Goal: Transaction & Acquisition: Purchase product/service

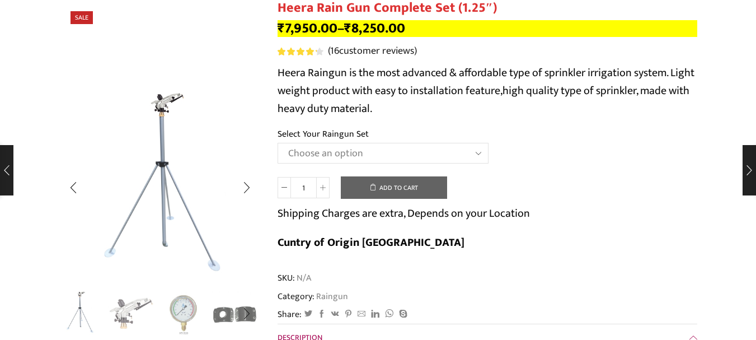
scroll to position [112, 0]
click at [132, 312] on img "2 / 5" at bounding box center [131, 312] width 46 height 46
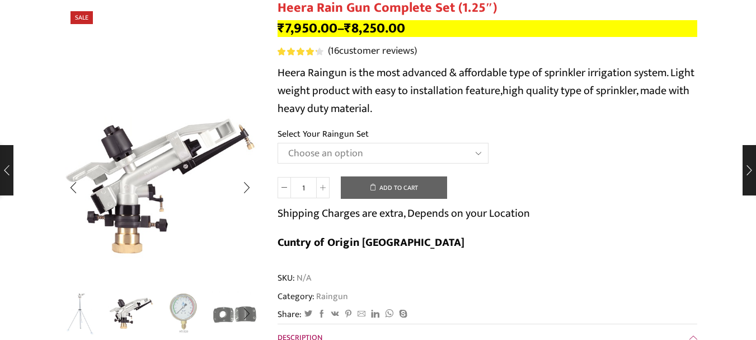
click at [180, 314] on img "3 / 5" at bounding box center [183, 312] width 46 height 46
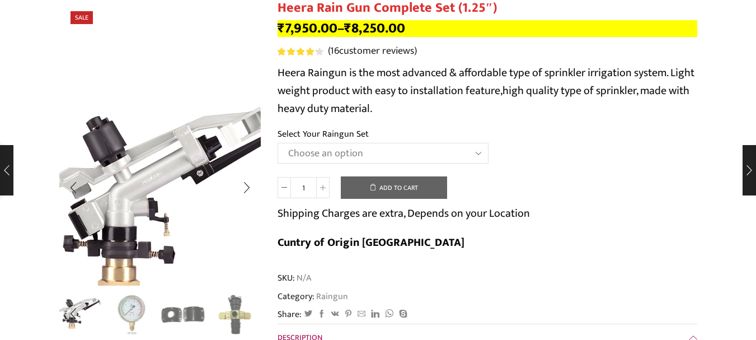
click at [238, 121] on img "2 / 5" at bounding box center [165, 199] width 280 height 280
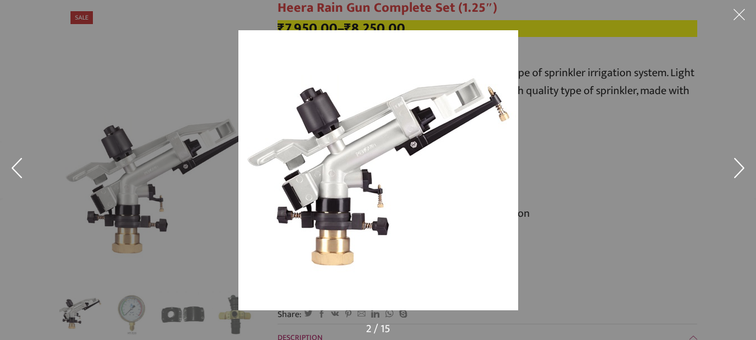
click at [737, 154] on button at bounding box center [739, 170] width 34 height 56
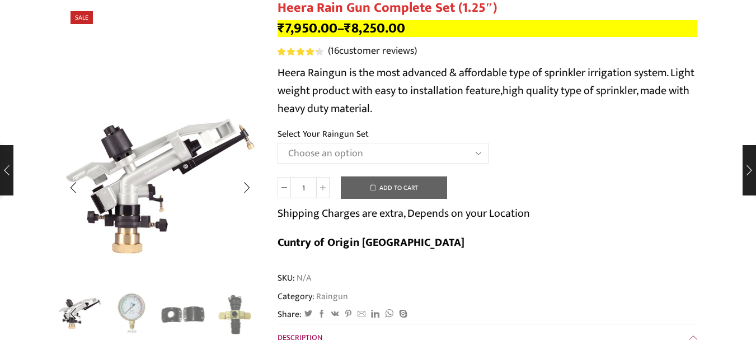
click at [131, 299] on img "3 / 5" at bounding box center [131, 312] width 46 height 46
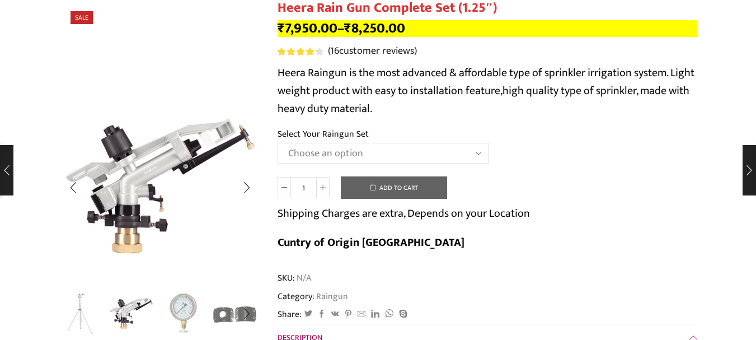
click at [182, 305] on img "3 / 5" at bounding box center [183, 312] width 46 height 46
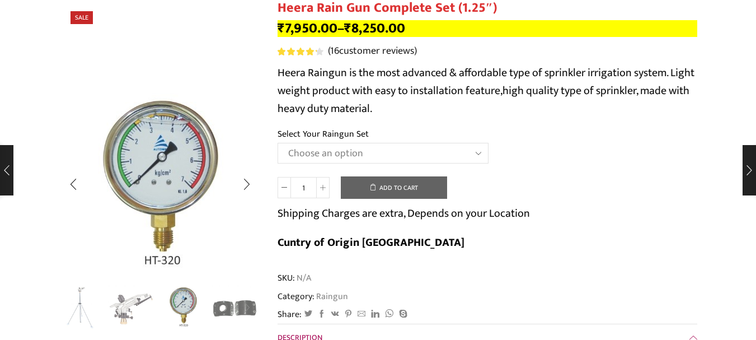
click at [241, 311] on div "Next slide" at bounding box center [247, 308] width 28 height 28
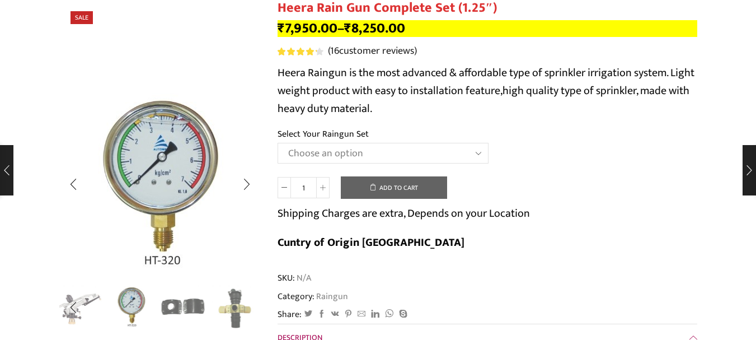
click at [189, 315] on img "4 / 5" at bounding box center [183, 306] width 46 height 46
